Goal: Information Seeking & Learning: Learn about a topic

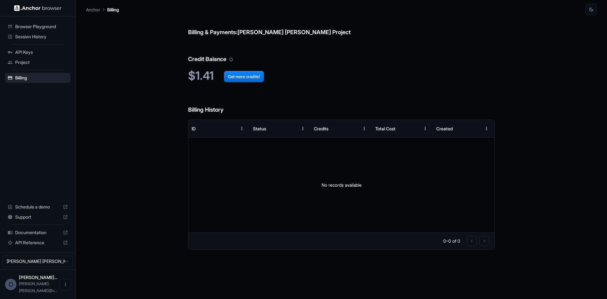
click at [49, 40] on div "Session History" at bounding box center [37, 37] width 65 height 10
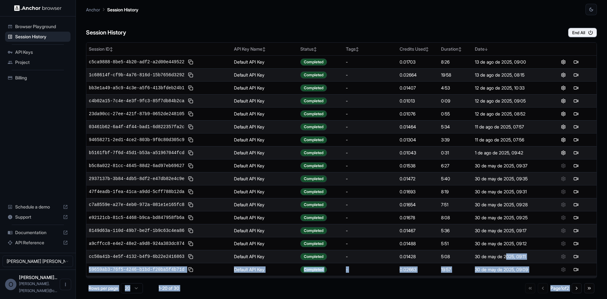
drag, startPoint x: 521, startPoint y: 288, endPoint x: 522, endPoint y: 227, distance: 60.4
drag, startPoint x: 511, startPoint y: 72, endPoint x: 528, endPoint y: 289, distance: 217.7
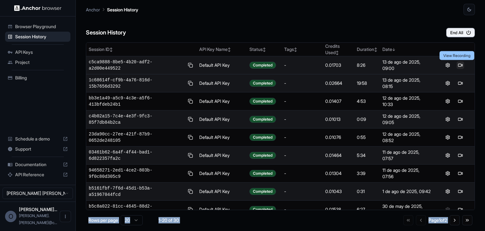
click at [458, 67] on button at bounding box center [461, 65] width 8 height 8
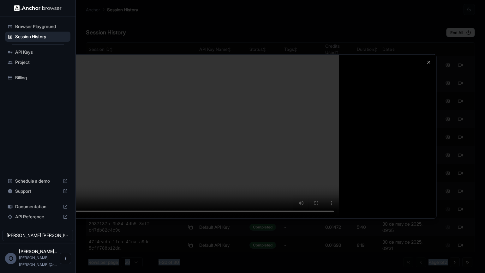
click at [381, 128] on video at bounding box center [243, 137] width 388 height 164
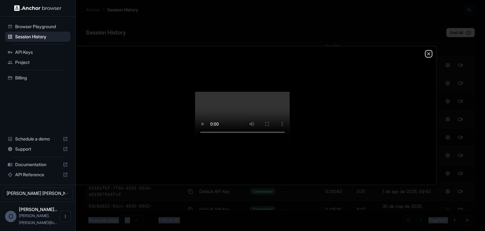
click at [430, 51] on icon "button" at bounding box center [428, 53] width 5 height 5
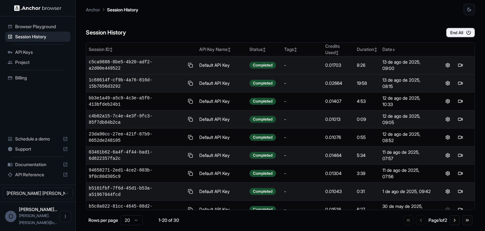
click at [346, 25] on div "Session History End All" at bounding box center [280, 26] width 389 height 22
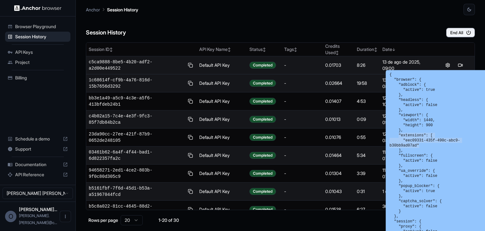
drag, startPoint x: 398, startPoint y: 136, endPoint x: 469, endPoint y: 143, distance: 70.9
click at [480, 141] on pre "{ "browser": { "adblock": { "active": true }, "headless": { "active": false }, …" at bounding box center [437, 186] width 94 height 228
drag, startPoint x: 438, startPoint y: 204, endPoint x: 388, endPoint y: 188, distance: 52.8
click at [388, 188] on div "{ "browser": { "adblock": { "active": true }, "headless": { "active": false }, …" at bounding box center [436, 185] width 101 height 231
click at [437, 186] on pre "{ "browser": { "adblock": { "active": true }, "headless": { "active": false }, …" at bounding box center [437, 186] width 94 height 228
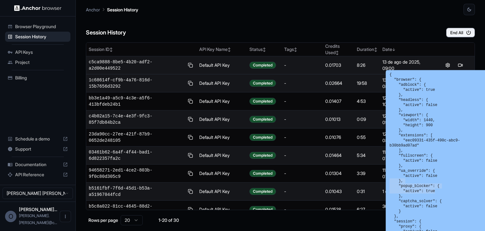
drag, startPoint x: 435, startPoint y: 187, endPoint x: 388, endPoint y: 178, distance: 48.0
click at [388, 178] on div "{ "browser": { "adblock": { "active": true }, "headless": { "active": false }, …" at bounding box center [436, 185] width 101 height 231
click at [437, 159] on pre "{ "browser": { "adblock": { "active": true }, "headless": { "active": false }, …" at bounding box center [437, 186] width 94 height 228
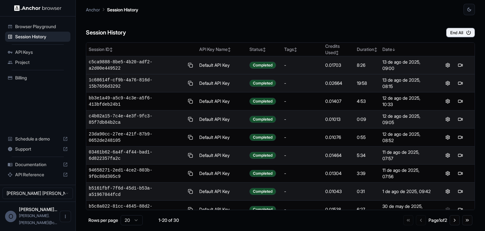
click at [212, 26] on div "Session History End All" at bounding box center [280, 26] width 389 height 22
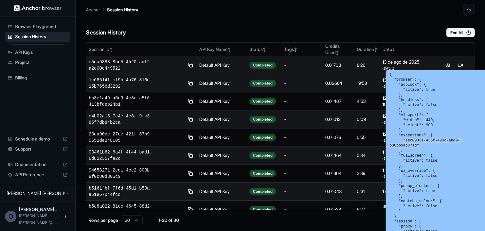
drag, startPoint x: 402, startPoint y: 141, endPoint x: 481, endPoint y: 140, distance: 79.0
click at [481, 140] on pre "{ "browser": { "adblock": { "active": true }, "headless": { "active": false }, …" at bounding box center [437, 186] width 94 height 228
click at [418, 154] on pre "{ "browser": { "adblock": { "active": true }, "headless": { "active": false }, …" at bounding box center [437, 186] width 94 height 228
click at [416, 171] on pre "{ "browser": { "adblock": { "active": true }, "headless": { "active": false }, …" at bounding box center [437, 186] width 94 height 228
drag, startPoint x: 405, startPoint y: 167, endPoint x: 401, endPoint y: 167, distance: 4.1
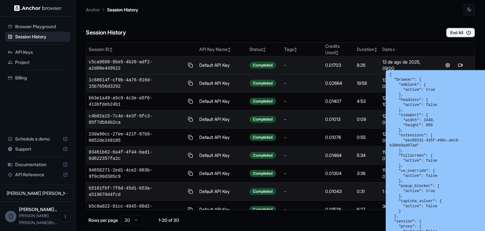
click at [401, 167] on pre "{ "browser": { "adblock": { "active": true }, "headless": { "active": false }, …" at bounding box center [437, 186] width 94 height 228
click at [410, 169] on pre "{ "browser": { "adblock": { "active": true }, "headless": { "active": false }, …" at bounding box center [437, 186] width 94 height 228
drag, startPoint x: 402, startPoint y: 171, endPoint x: 439, endPoint y: 170, distance: 36.7
click at [439, 170] on pre "{ "browser": { "adblock": { "active": true }, "headless": { "active": false }, …" at bounding box center [437, 186] width 94 height 228
click at [412, 164] on pre "{ "browser": { "adblock": { "active": true }, "headless": { "active": false }, …" at bounding box center [437, 186] width 94 height 228
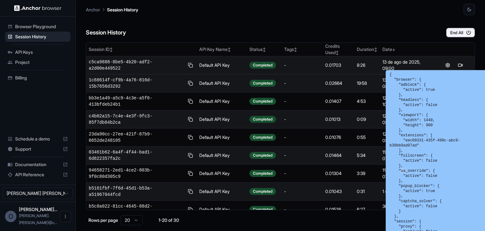
drag, startPoint x: 404, startPoint y: 166, endPoint x: 401, endPoint y: 166, distance: 3.2
click at [401, 166] on pre "{ "browser": { "adblock": { "active": true }, "headless": { "active": false }, …" at bounding box center [437, 186] width 94 height 228
click at [427, 170] on pre "{ "browser": { "adblock": { "active": true }, "headless": { "active": false }, …" at bounding box center [437, 186] width 94 height 228
drag, startPoint x: 398, startPoint y: 181, endPoint x: 423, endPoint y: 192, distance: 27.3
click at [434, 186] on pre "{ "browser": { "adblock": { "active": true }, "headless": { "active": false }, …" at bounding box center [437, 186] width 94 height 228
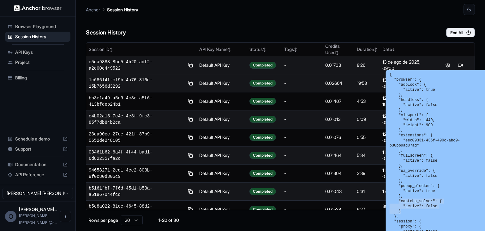
drag, startPoint x: 399, startPoint y: 194, endPoint x: 410, endPoint y: 203, distance: 14.7
click at [412, 208] on pre "{ "browser": { "adblock": { "active": true }, "headless": { "active": false }, …" at bounding box center [437, 186] width 94 height 228
click at [410, 191] on pre "{ "browser": { "adblock": { "active": true }, "headless": { "active": false }, …" at bounding box center [437, 186] width 94 height 228
drag, startPoint x: 407, startPoint y: 229, endPoint x: 397, endPoint y: 186, distance: 44.5
click at [392, 206] on pre "{ "browser": { "adblock": { "active": true }, "headless": { "active": false }, …" at bounding box center [437, 186] width 94 height 228
